Goal: Task Accomplishment & Management: Complete application form

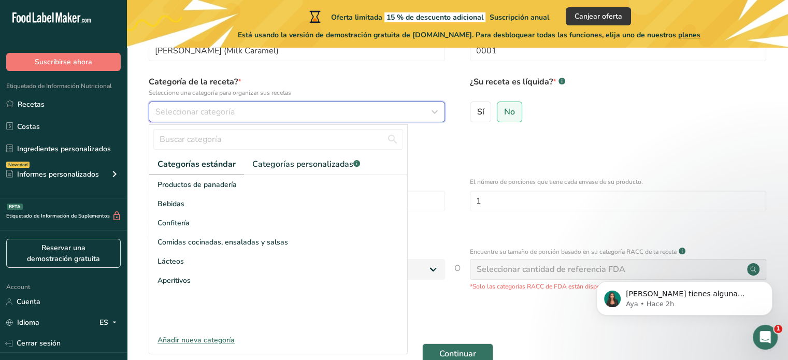
click at [276, 116] on div "Seleccionar categoría" at bounding box center [293, 112] width 277 height 12
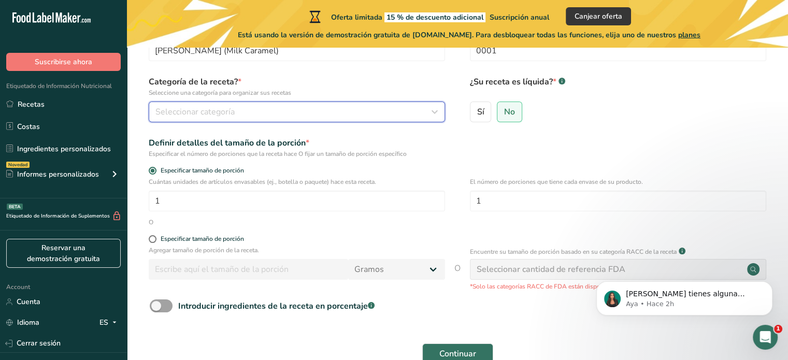
click at [276, 116] on div "Seleccionar categoría" at bounding box center [293, 112] width 277 height 12
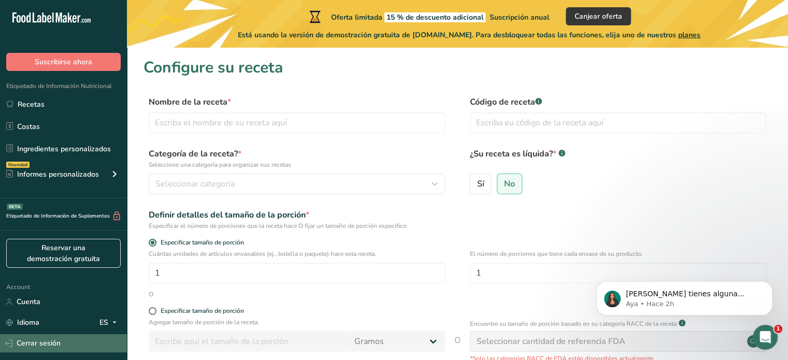
click at [38, 347] on link "Cerrar sesión" at bounding box center [63, 343] width 127 height 18
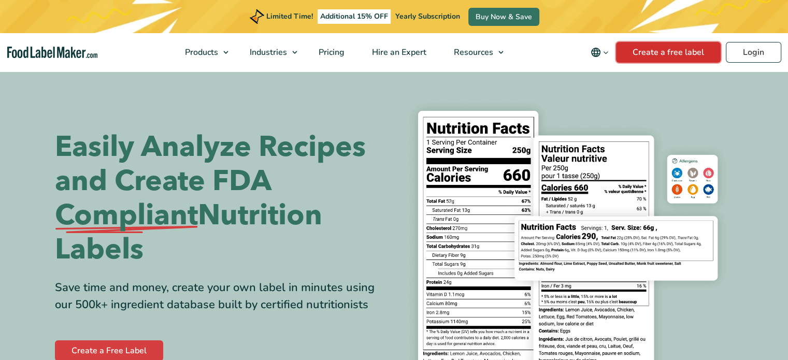
click at [663, 53] on link "Create a free label" at bounding box center [668, 52] width 105 height 21
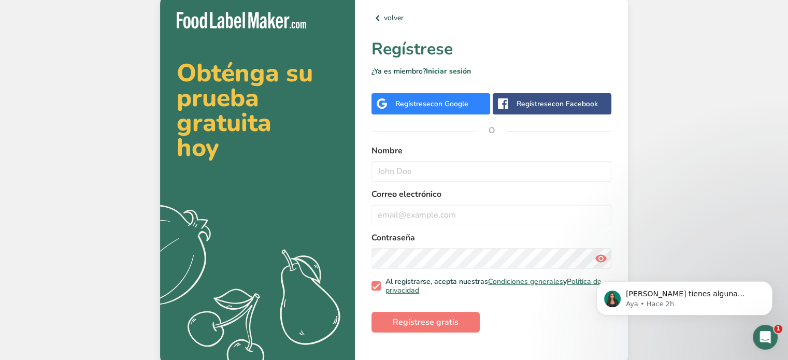
click at [431, 99] on span "con Google" at bounding box center [450, 104] width 38 height 10
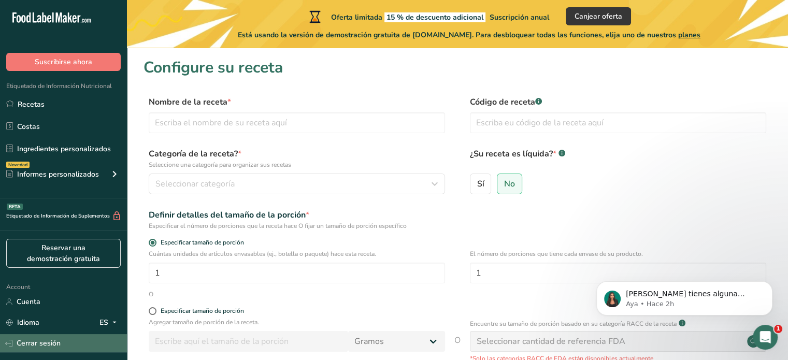
click at [54, 342] on link "Cerrar sesión" at bounding box center [63, 343] width 127 height 18
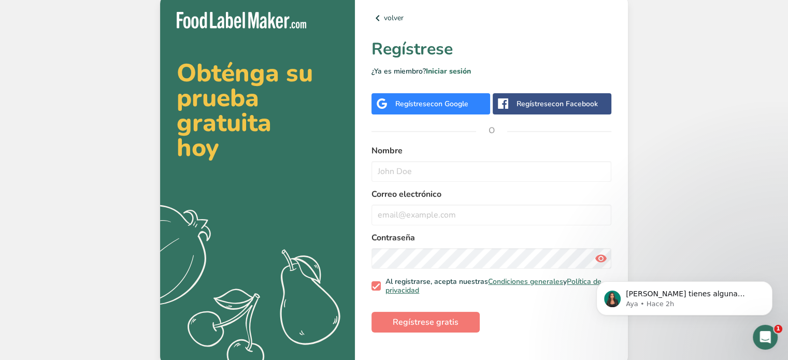
click at [443, 99] on span "con Google" at bounding box center [450, 104] width 38 height 10
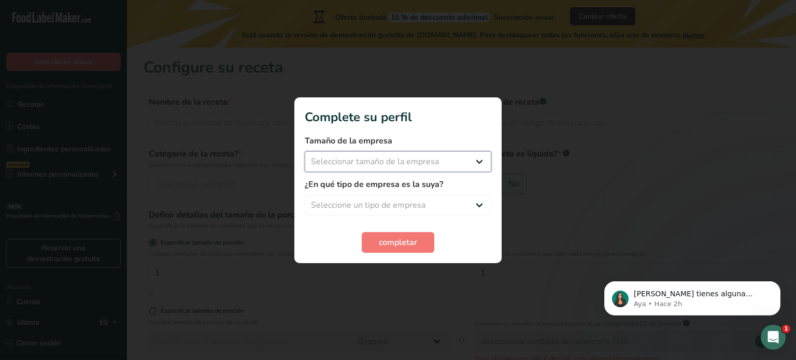
click at [429, 163] on select "Seleccionar tamaño de la empresa Menos de 10 empleados De 10 a 50 empleados De …" at bounding box center [398, 161] width 187 height 21
select select "2"
click at [305, 151] on select "Seleccionar tamaño de la empresa Menos de 10 empleados De 10 a 50 empleados De …" at bounding box center [398, 161] width 187 height 21
click at [406, 201] on select "Seleccione un tipo de empresa Fabricante de alimentos envasados Restaurante y c…" at bounding box center [398, 205] width 187 height 21
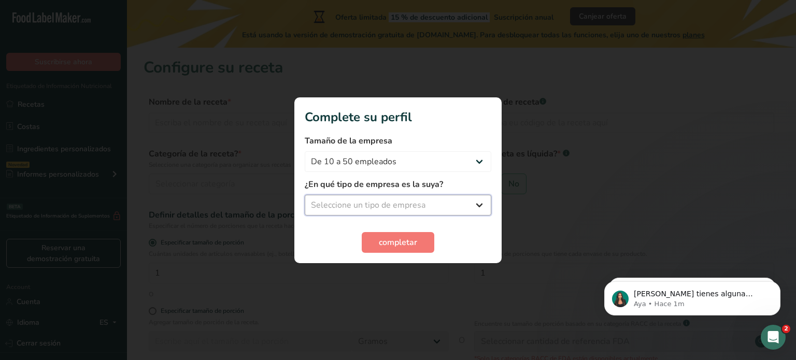
click at [423, 209] on select "Seleccione un tipo de empresa Fabricante de alimentos envasados Restaurante y c…" at bounding box center [398, 205] width 187 height 21
select select "1"
click at [305, 195] on select "Seleccione un tipo de empresa Fabricante de alimentos envasados Restaurante y c…" at bounding box center [398, 205] width 187 height 21
click at [397, 233] on button "completar" at bounding box center [398, 242] width 73 height 21
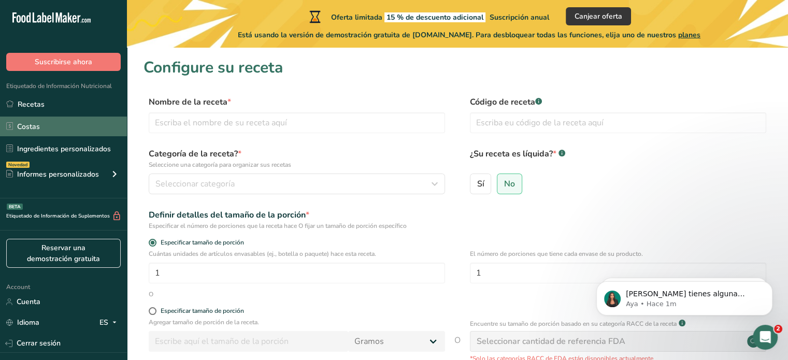
click at [44, 128] on link "Costas" at bounding box center [63, 127] width 127 height 20
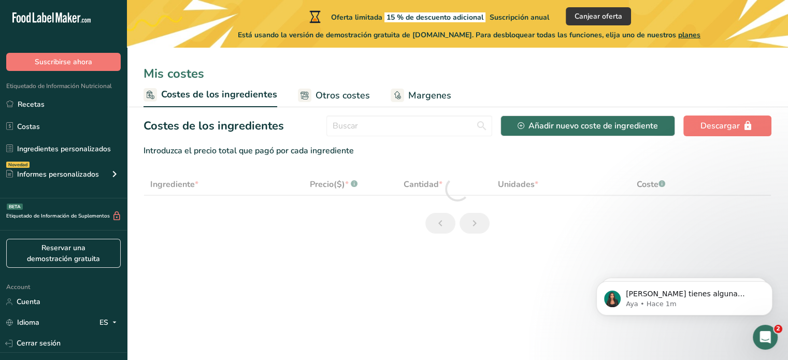
select select "1"
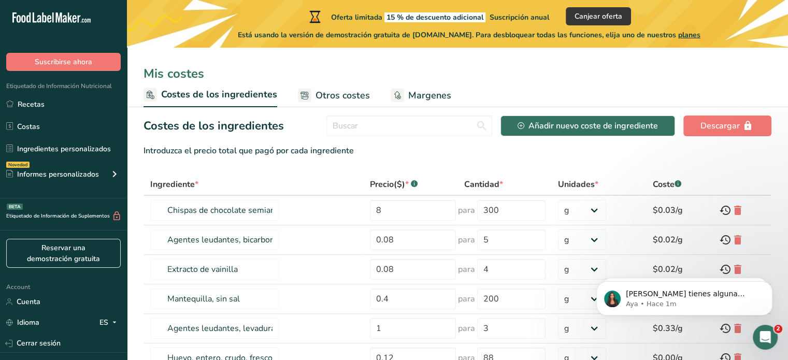
click at [323, 93] on span "Otros costes" at bounding box center [343, 96] width 54 height 14
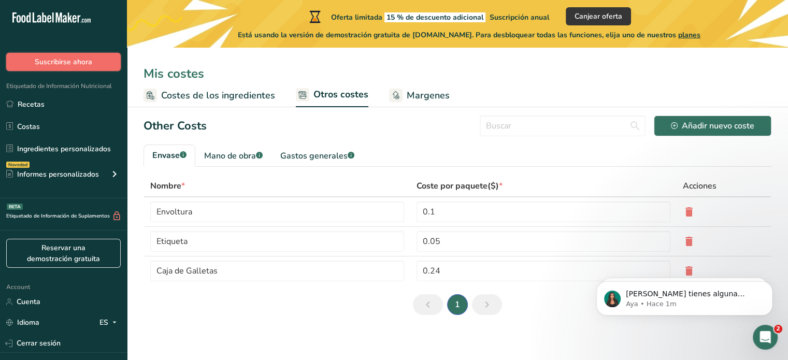
click at [71, 66] on span "Suscribirse ahora" at bounding box center [64, 61] width 58 height 11
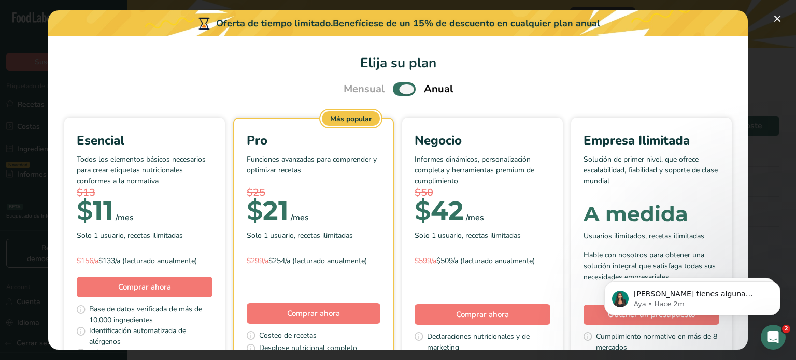
click at [393, 89] on span "Pick Your Pricing Plan Modal" at bounding box center [404, 88] width 23 height 13
click at [393, 89] on input "Pick Your Pricing Plan Modal" at bounding box center [396, 89] width 7 height 7
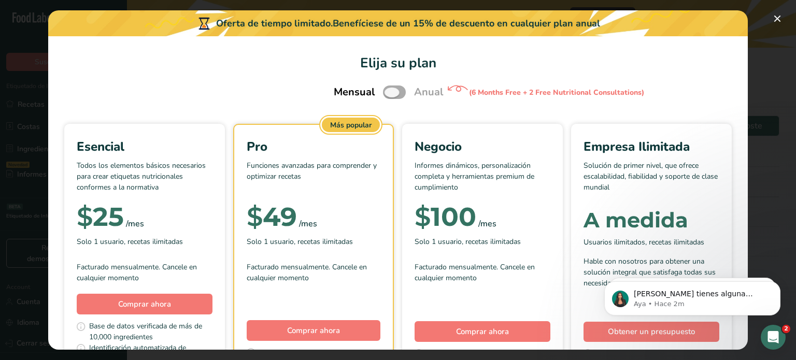
click at [391, 89] on span "Pick Your Pricing Plan Modal" at bounding box center [394, 91] width 23 height 13
click at [390, 89] on input "Pick Your Pricing Plan Modal" at bounding box center [386, 92] width 7 height 7
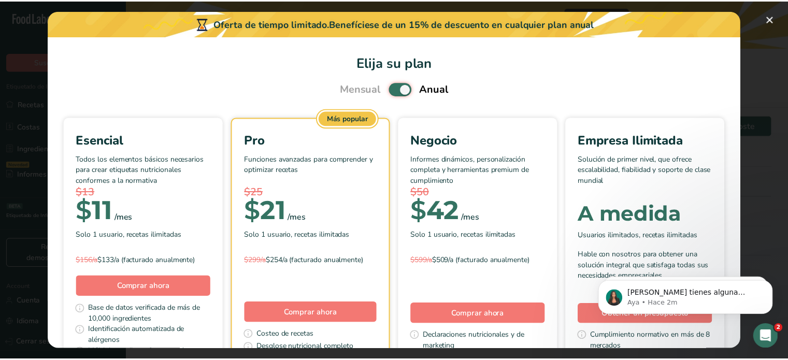
scroll to position [35, 0]
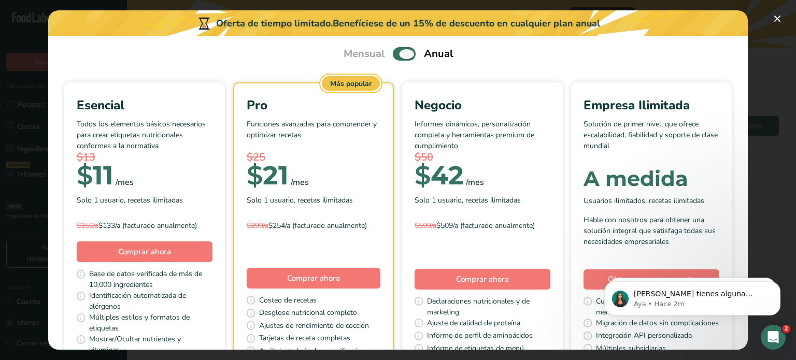
click at [393, 52] on span "Pick Your Pricing Plan Modal" at bounding box center [404, 53] width 23 height 13
click at [393, 52] on input "Pick Your Pricing Plan Modal" at bounding box center [396, 54] width 7 height 7
checkbox input "false"
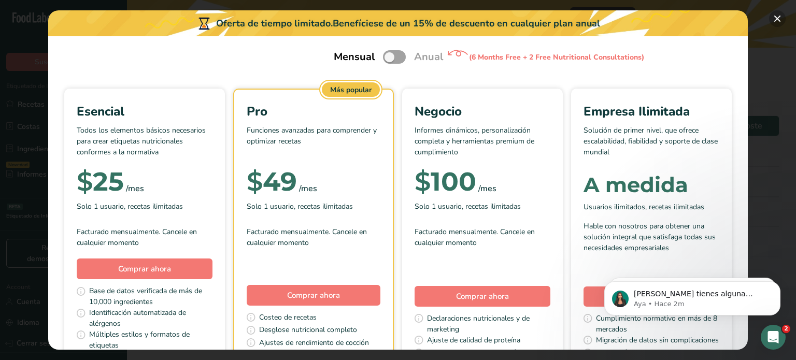
click at [779, 19] on button "Pick Your Pricing Plan Modal" at bounding box center [777, 18] width 17 height 17
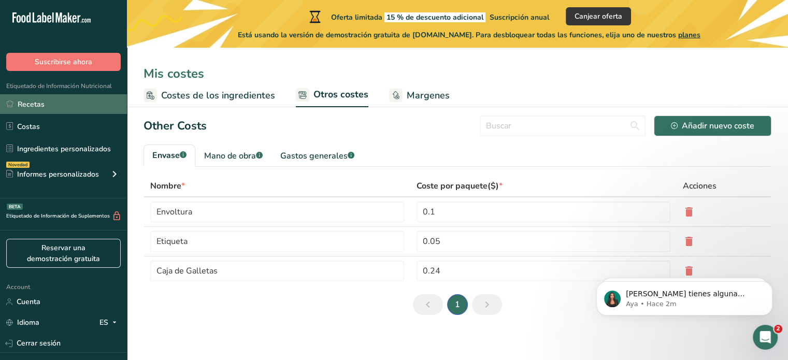
click at [39, 102] on link "Recetas" at bounding box center [63, 104] width 127 height 20
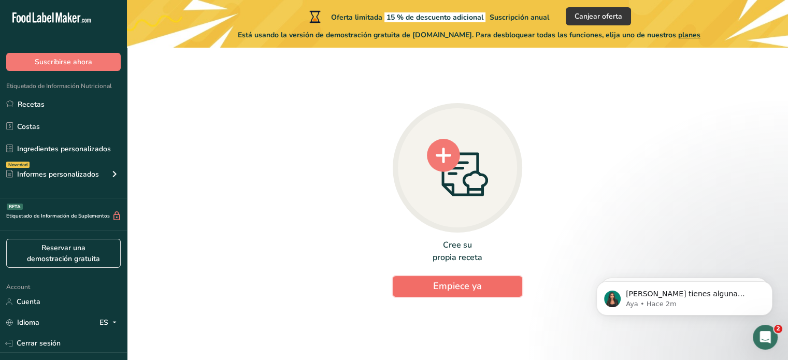
click at [437, 283] on span "Empiece ya" at bounding box center [457, 286] width 49 height 12
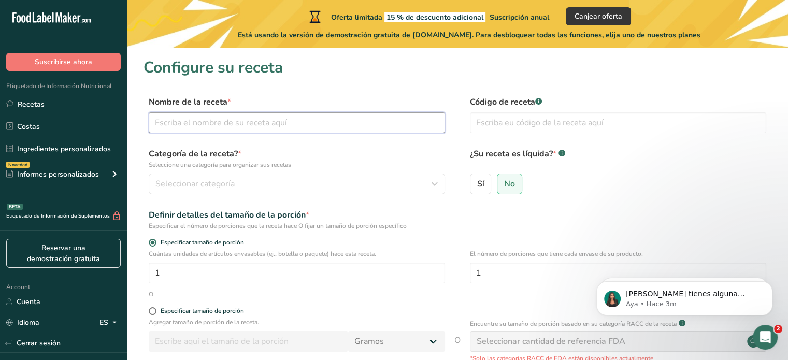
click at [266, 123] on input "text" at bounding box center [297, 122] width 296 height 21
type input "Dulce de Leche (Milk Caramel)"
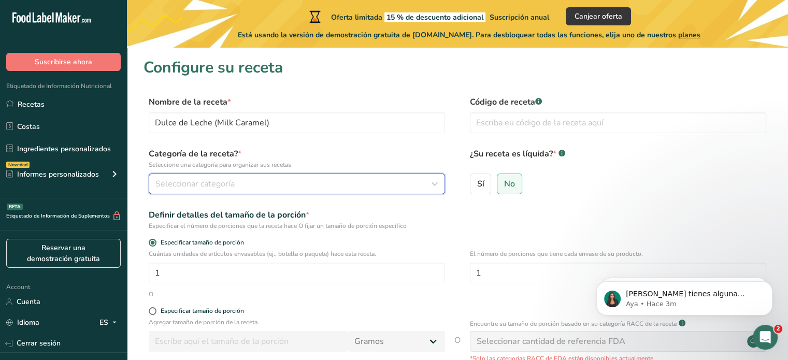
click at [246, 180] on div "Seleccionar categoría" at bounding box center [293, 184] width 277 height 12
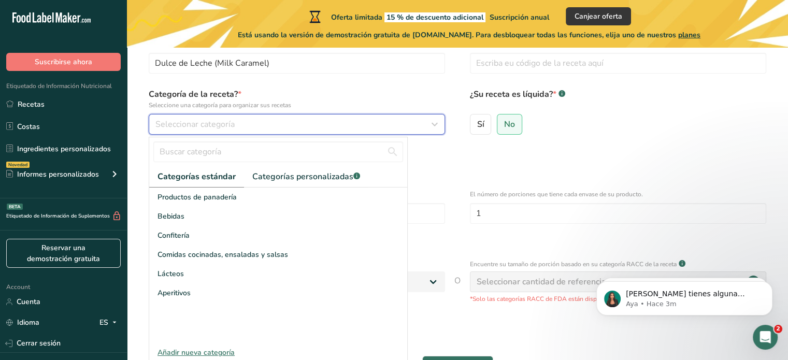
scroll to position [68, 0]
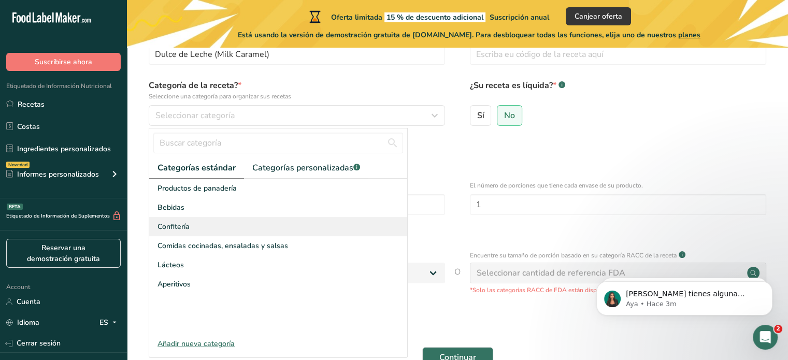
click at [185, 226] on span "Confitería" at bounding box center [174, 226] width 32 height 11
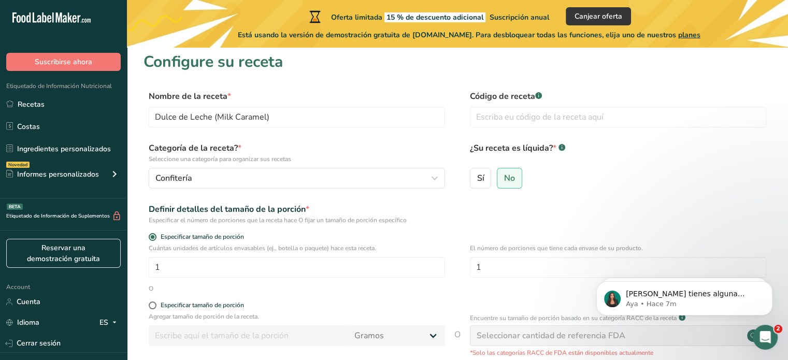
scroll to position [0, 0]
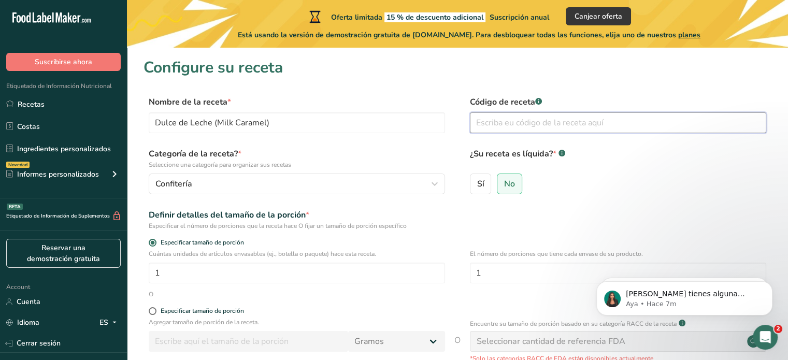
click at [511, 122] on input "text" at bounding box center [618, 122] width 296 height 21
type input "0001"
click at [561, 187] on div "Sí No" at bounding box center [618, 187] width 296 height 27
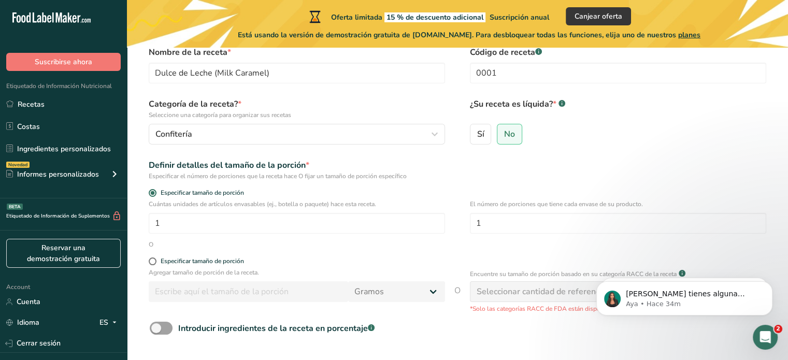
scroll to position [132, 0]
